Goal: Contribute content

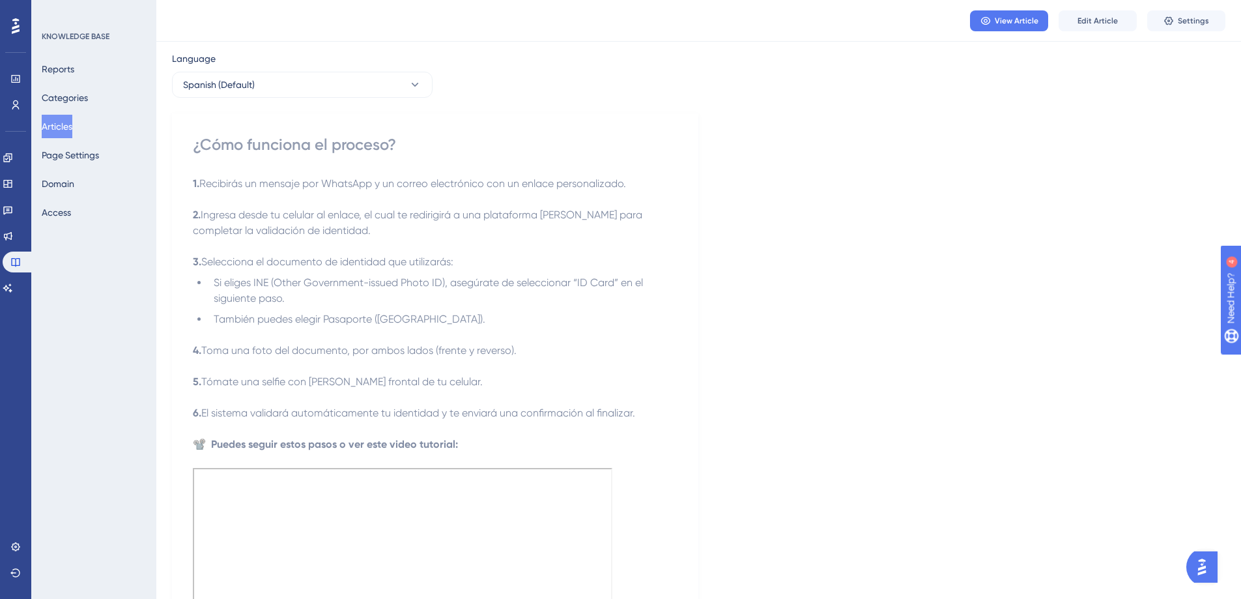
scroll to position [52, 0]
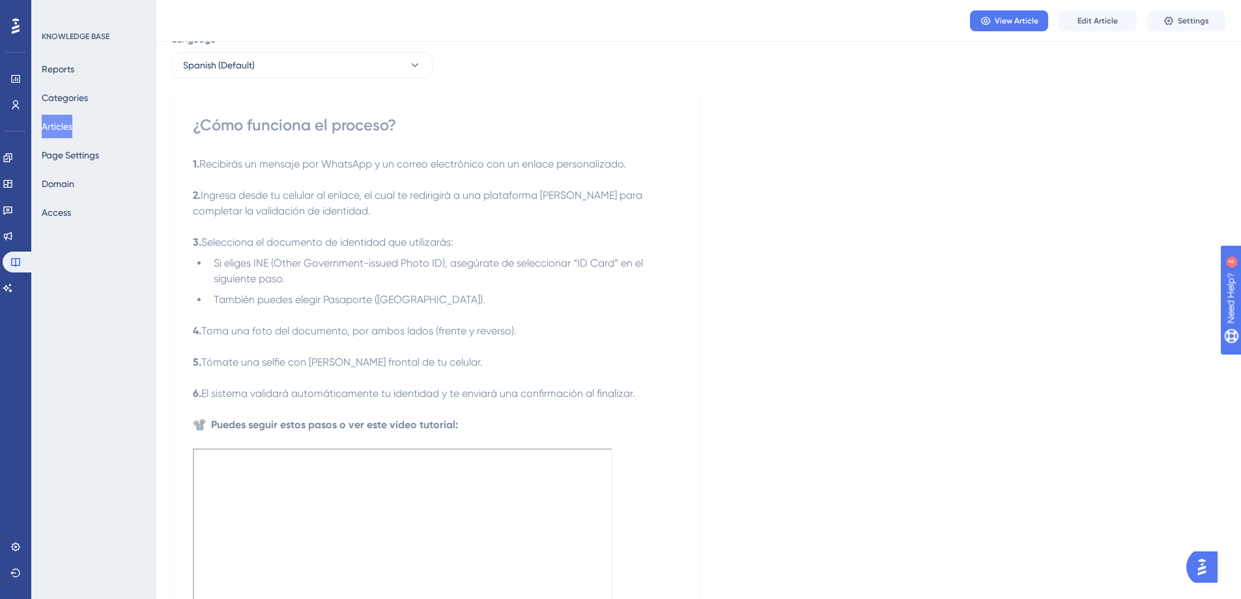
click at [49, 128] on button "Articles" at bounding box center [57, 126] width 31 height 23
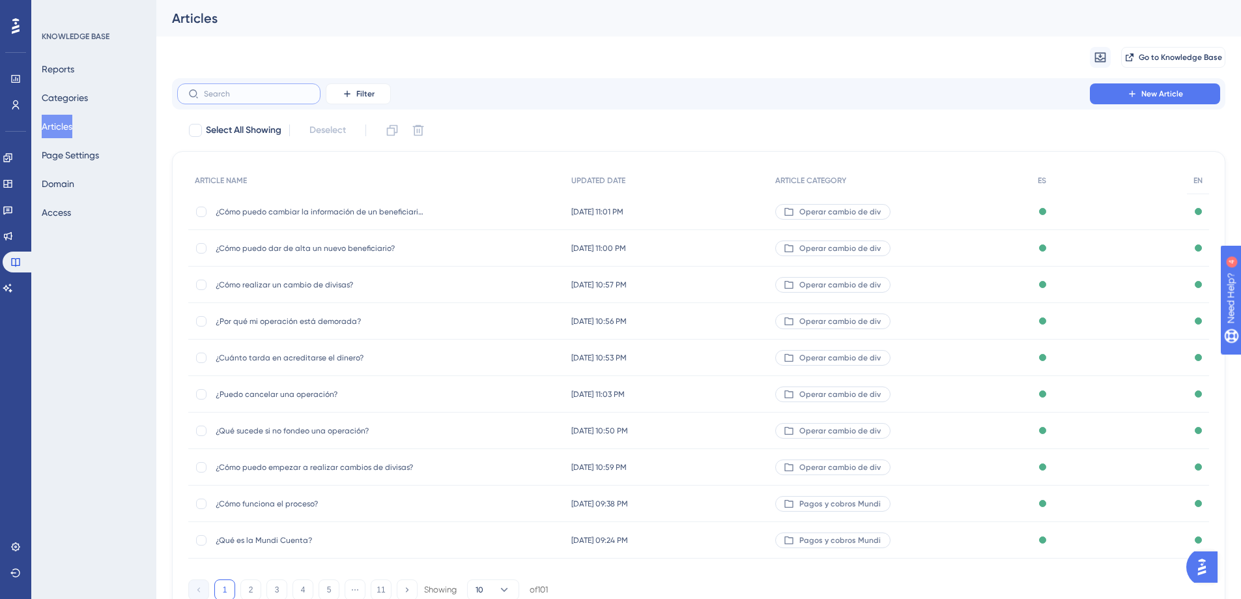
click at [252, 95] on input "text" at bounding box center [257, 93] width 106 height 9
type input "qu´"
checkbox input "true"
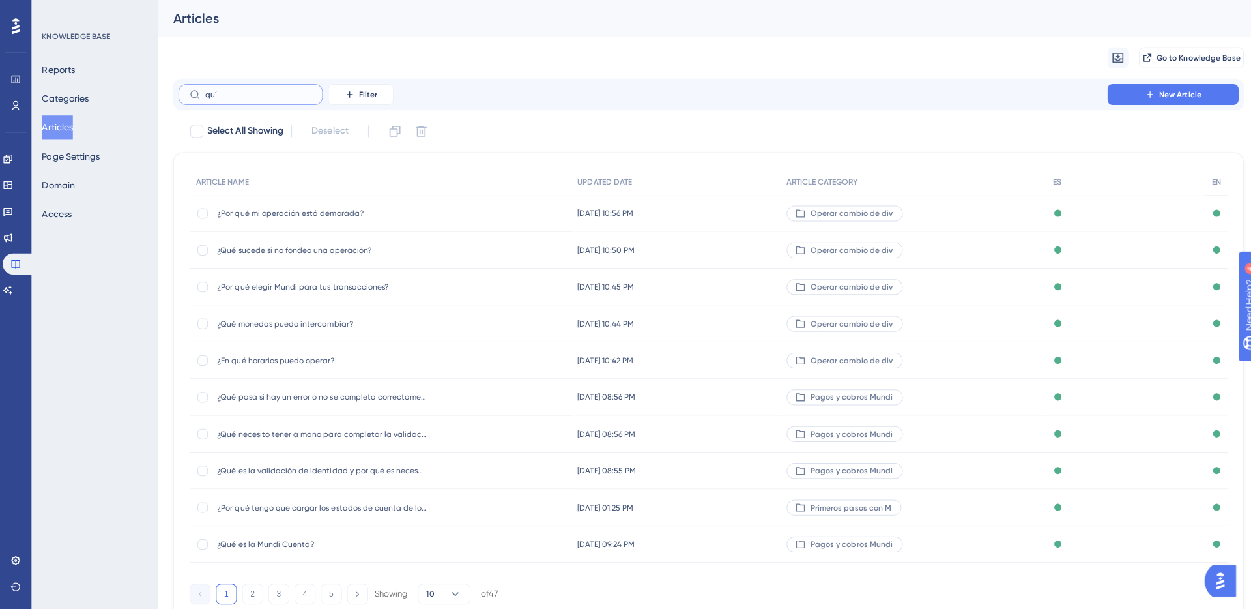
type input "qué"
checkbox input "false"
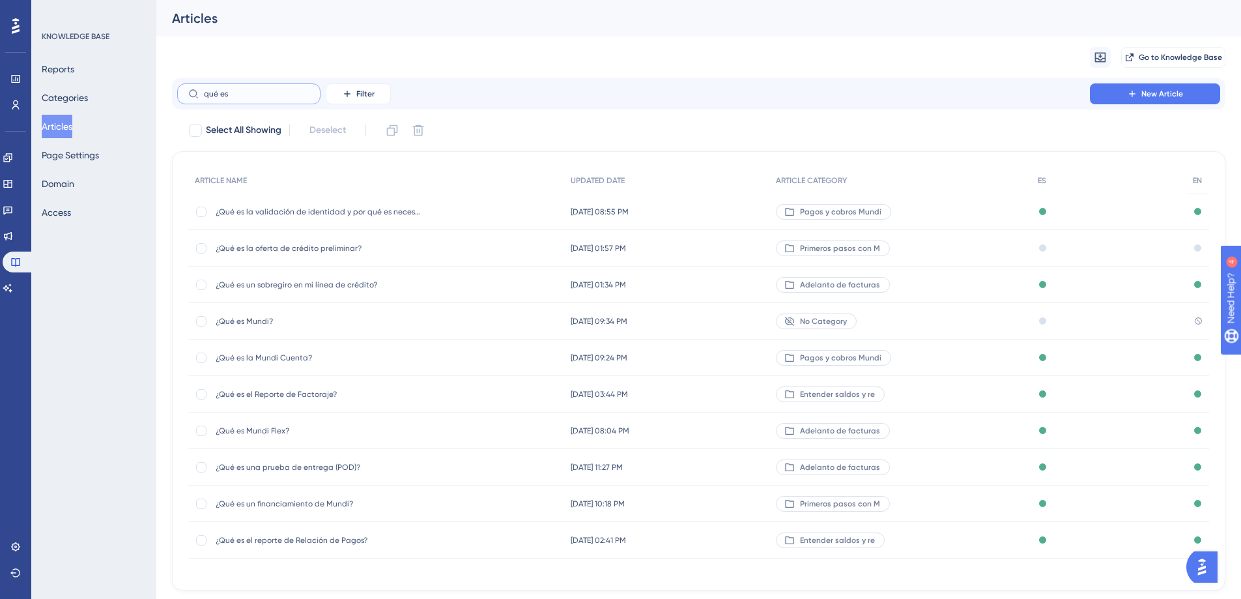
type input "qué es"
click at [271, 352] on span "¿Qué es la Mundi Cuenta?" at bounding box center [320, 357] width 208 height 10
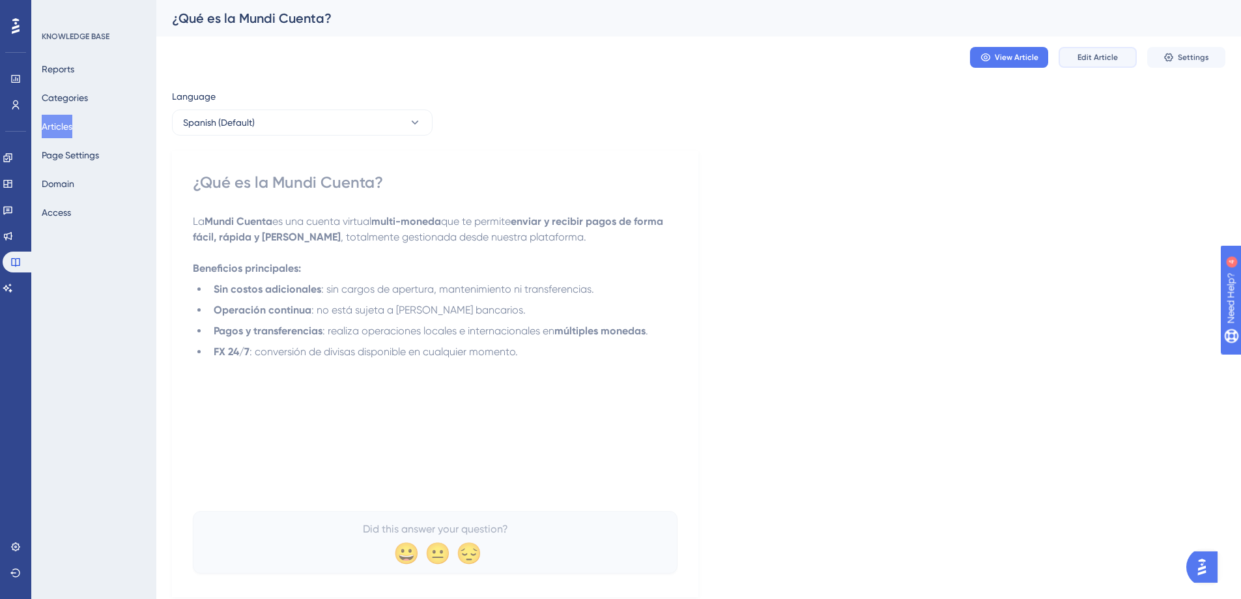
click at [1068, 48] on button "Edit Article" at bounding box center [1098, 57] width 78 height 21
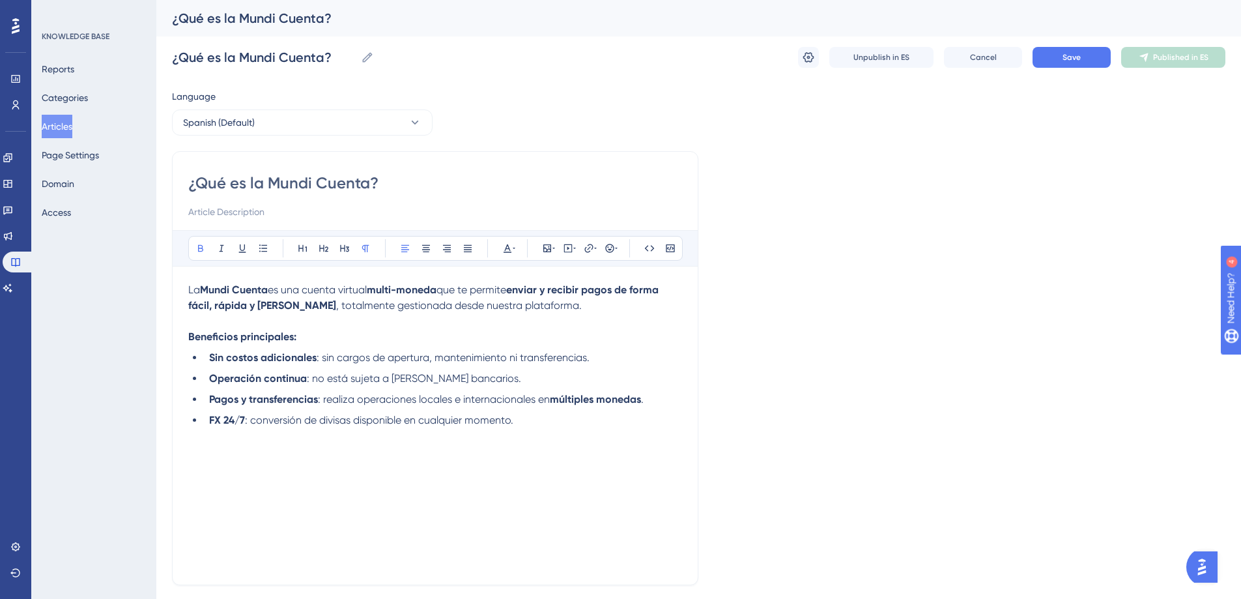
click at [491, 330] on p "Beneficios principales:" at bounding box center [435, 337] width 494 height 16
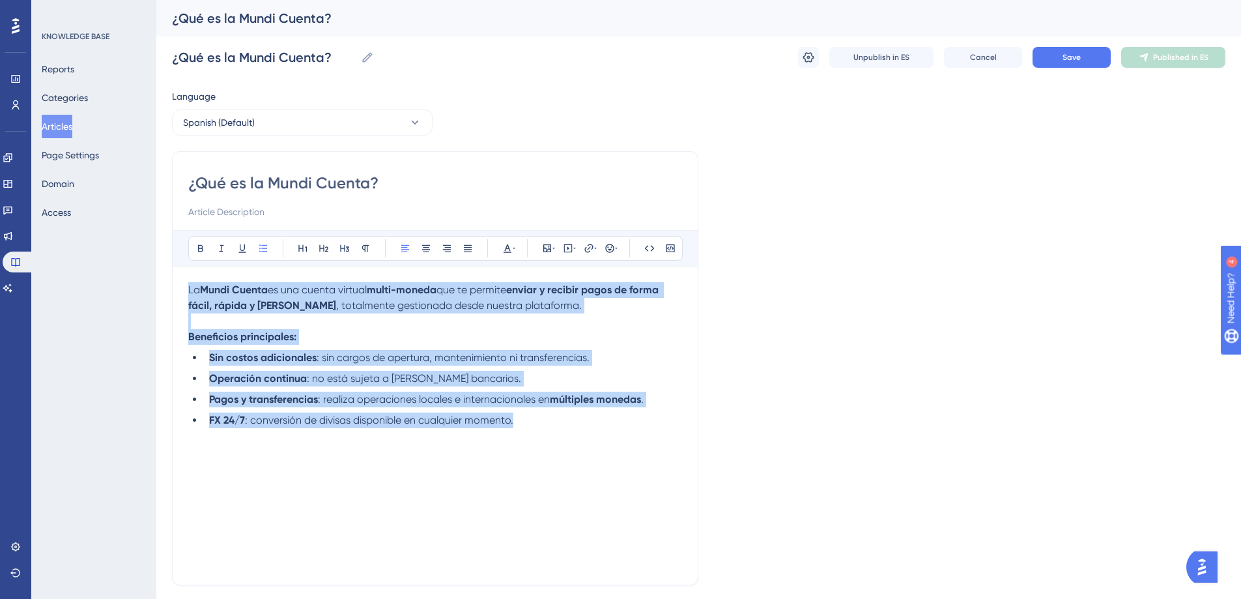
drag, startPoint x: 566, startPoint y: 423, endPoint x: 121, endPoint y: 250, distance: 478.4
click at [156, 250] on div "Performance Users Engagement Widgets Feedback Product Updates Knowledge Base AI…" at bounding box center [698, 342] width 1085 height 684
copy div "La Mundi Cuenta es una cuenta virtual multi-moneda que te permite enviar y reci…"
click at [296, 375] on strong "Operación continua" at bounding box center [258, 378] width 98 height 12
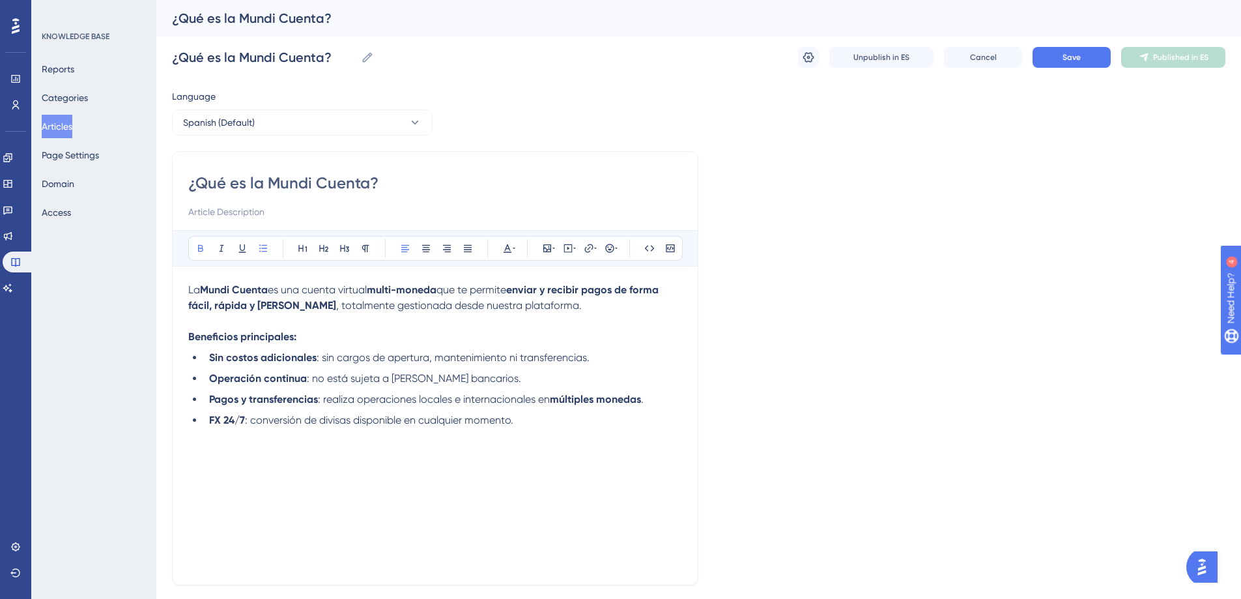
click at [328, 342] on p "Beneficios principales:" at bounding box center [435, 337] width 494 height 16
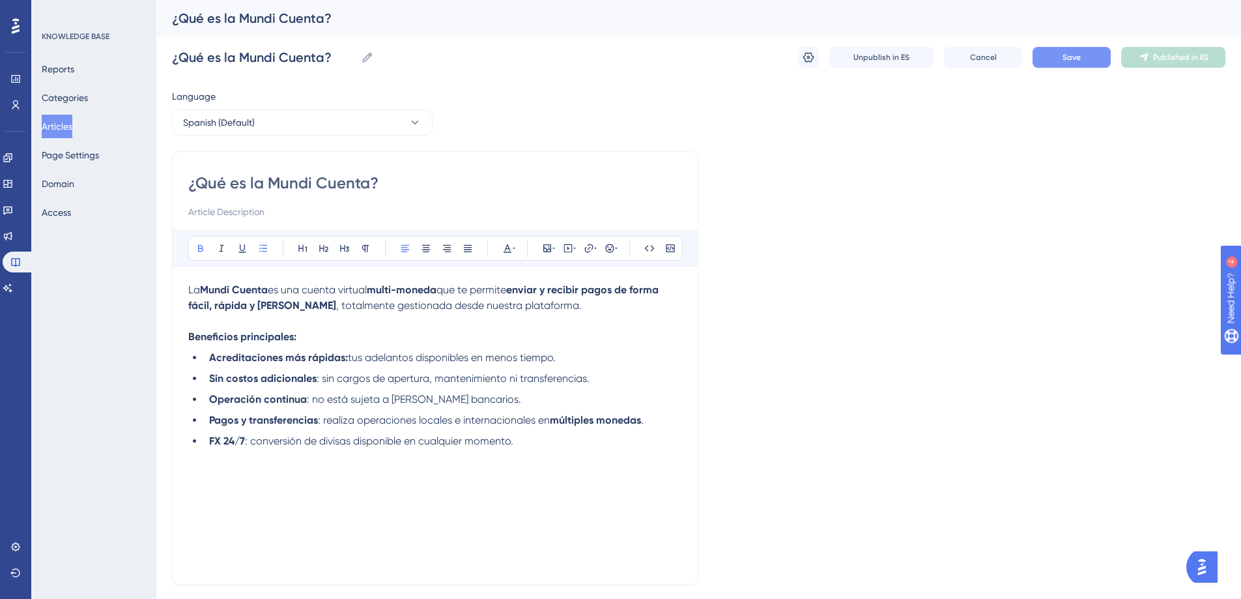
drag, startPoint x: 1080, startPoint y: 69, endPoint x: 1089, endPoint y: 61, distance: 12.0
click at [1080, 68] on div "¿Qué es la Mundi Cuenta? ¿Qué es la Mundi Cuenta? Unpublish in ES Cancel Save P…" at bounding box center [699, 57] width 1054 height 42
click at [1089, 61] on button "Save" at bounding box center [1072, 57] width 78 height 21
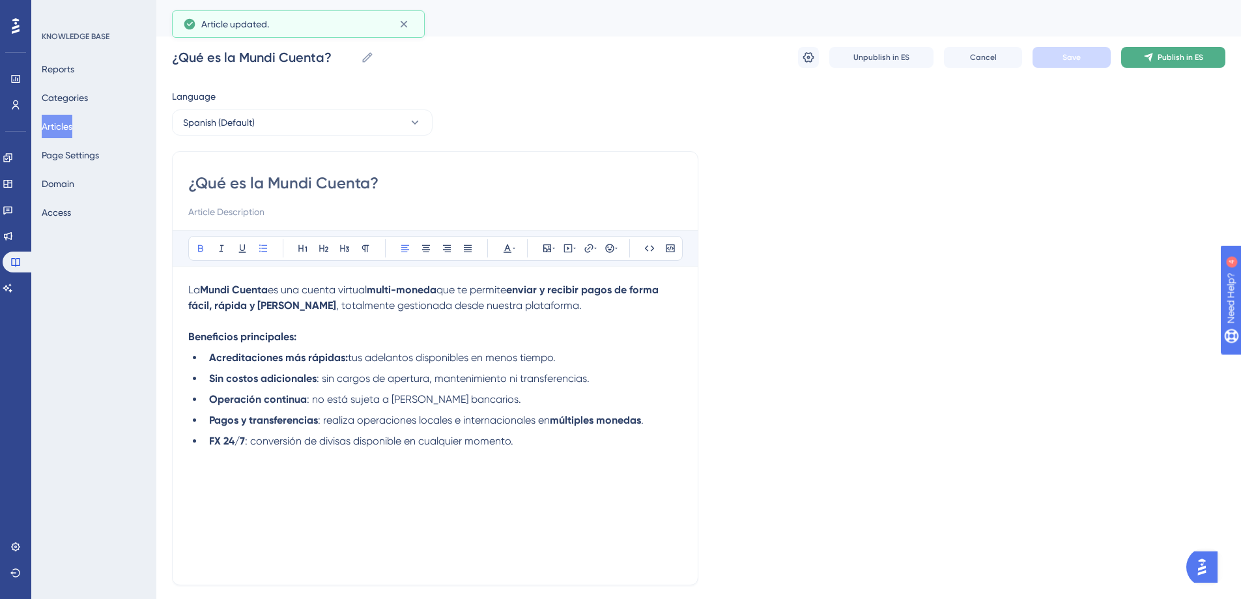
click at [1176, 53] on span "Publish in ES" at bounding box center [1181, 57] width 46 height 10
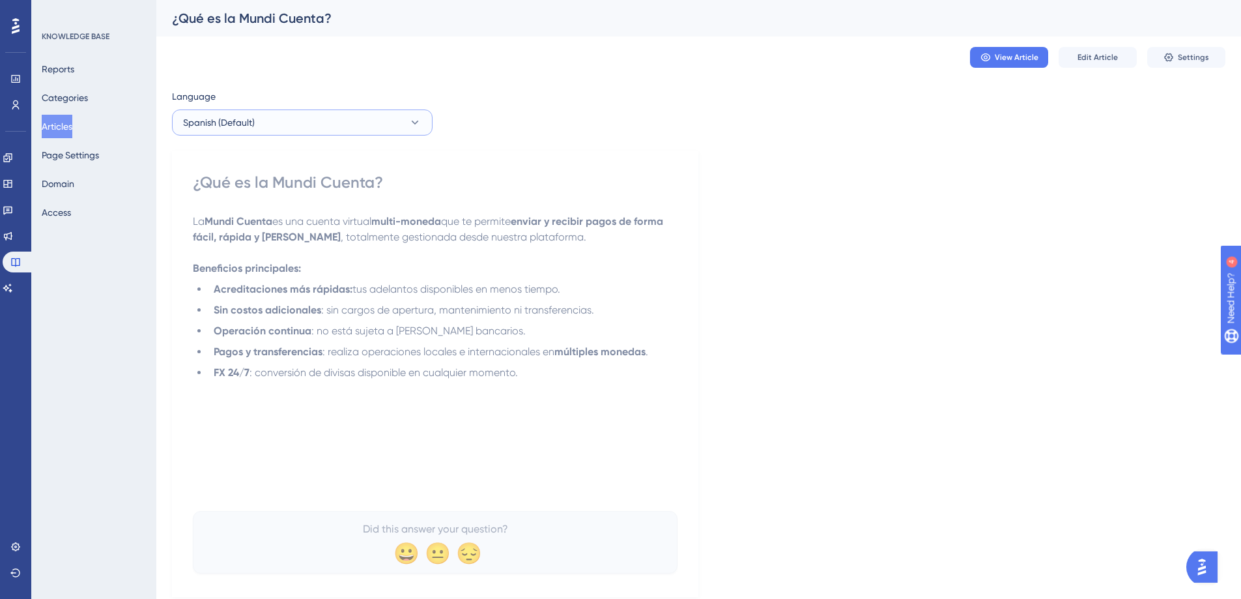
click at [251, 124] on span "Spanish (Default)" at bounding box center [219, 123] width 72 height 16
click at [260, 195] on button "English English Published" at bounding box center [302, 188] width 244 height 26
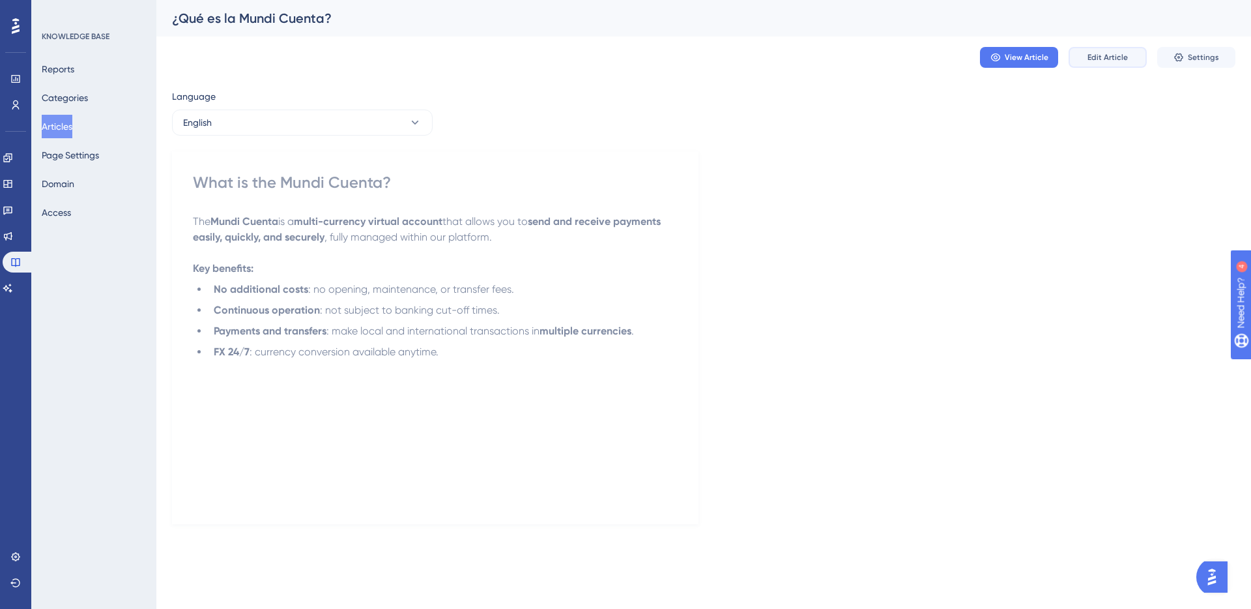
click at [1117, 59] on span "Edit Article" at bounding box center [1107, 57] width 40 height 10
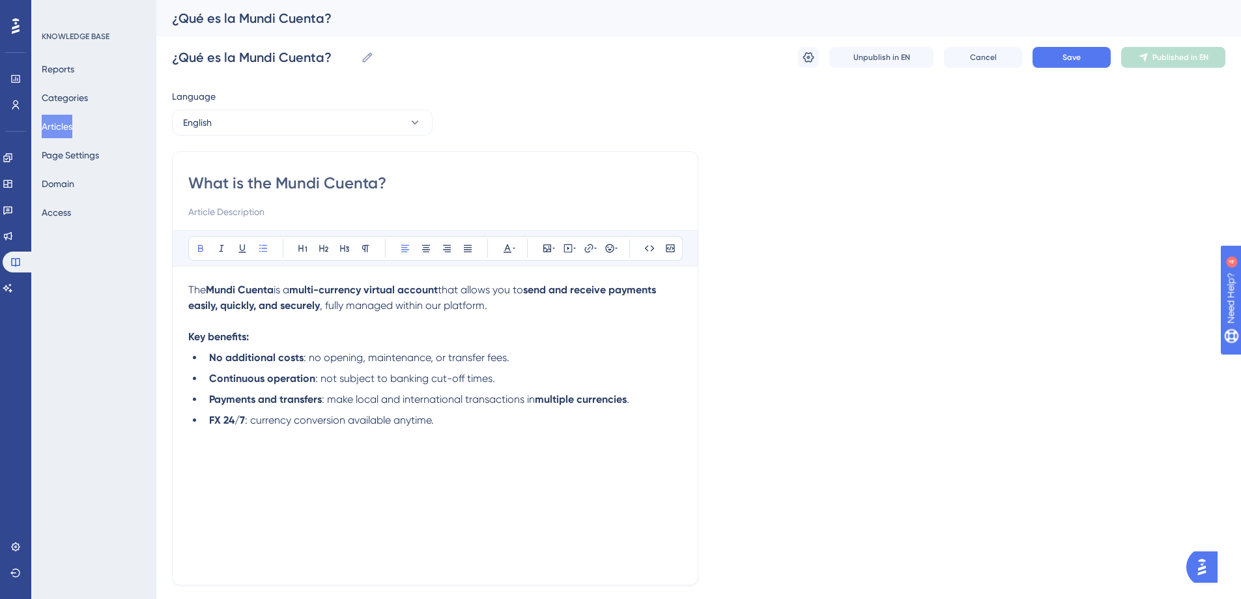
click at [209, 360] on strong "No additional costs" at bounding box center [256, 357] width 94 height 12
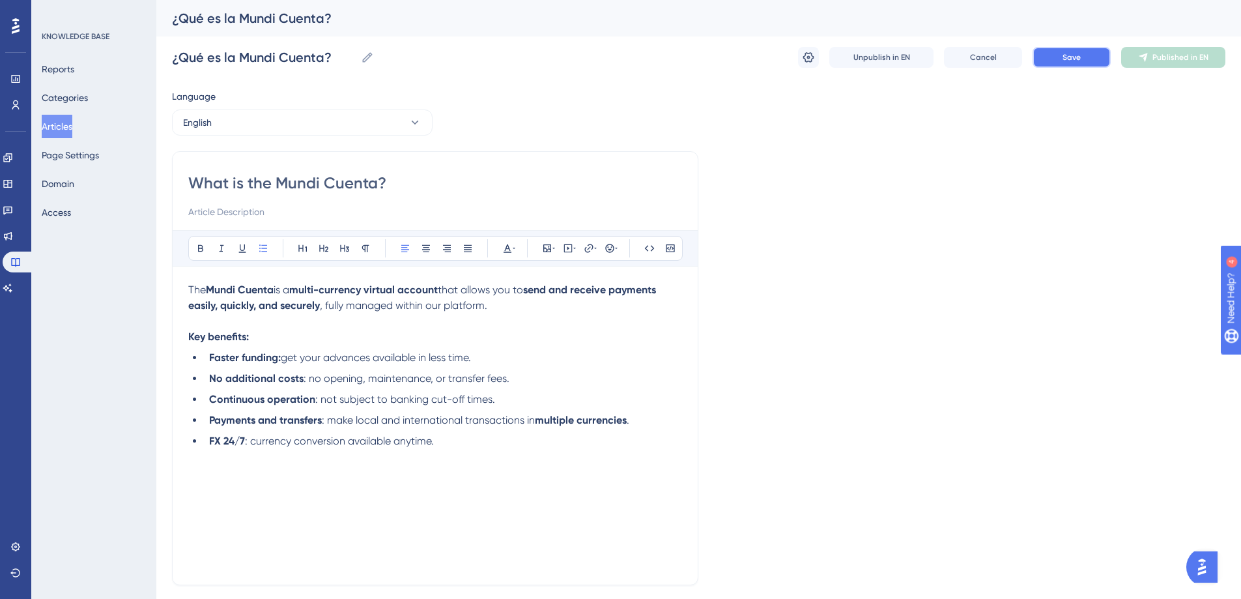
click at [1064, 55] on span "Save" at bounding box center [1072, 57] width 18 height 10
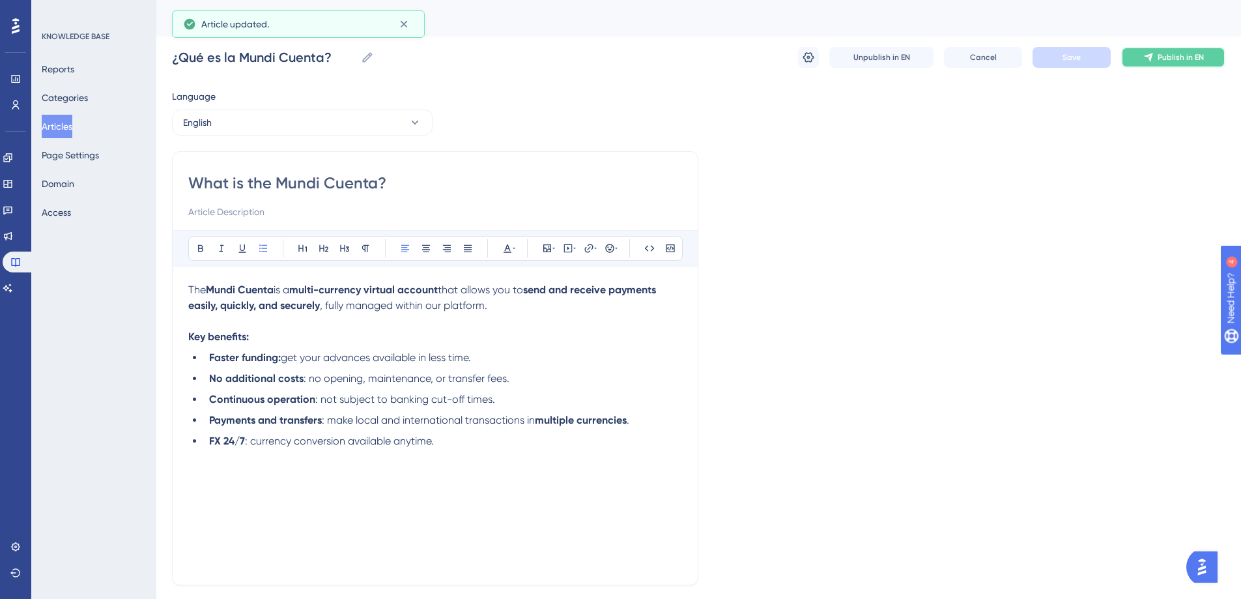
click at [1166, 56] on span "Publish in EN" at bounding box center [1181, 57] width 46 height 10
